Goal: Task Accomplishment & Management: Use online tool/utility

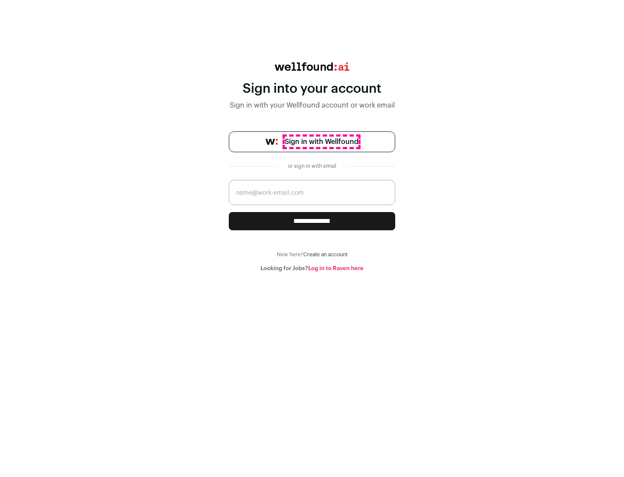
click at [321, 142] on span "Sign in with Wellfound" at bounding box center [322, 142] width 74 height 10
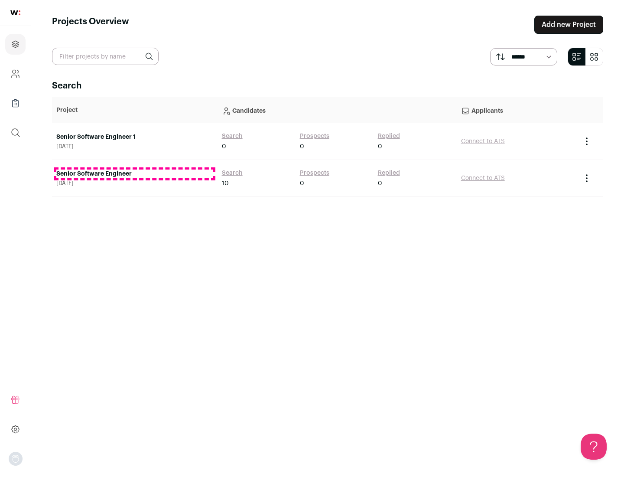
click at [134, 174] on link "Senior Software Engineer" at bounding box center [134, 173] width 157 height 9
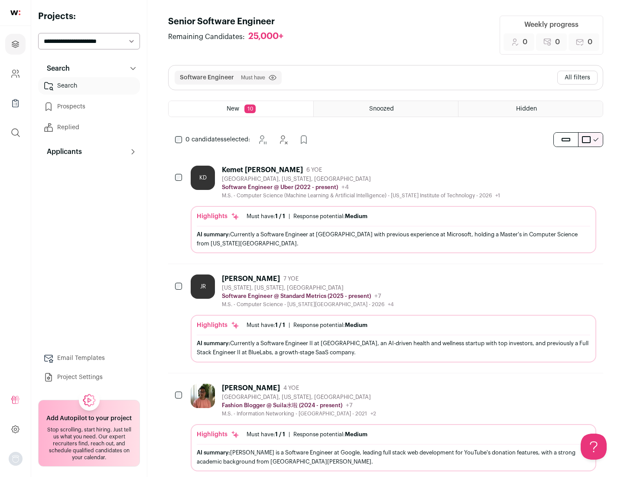
click at [386, 209] on div "Highlights Must have: 1 / 1 How many must haves have been fulfilled? | Response…" at bounding box center [394, 229] width 406 height 47
